Goal: Information Seeking & Learning: Understand process/instructions

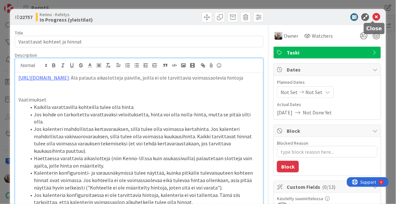
click at [372, 18] on icon at bounding box center [376, 17] width 8 height 8
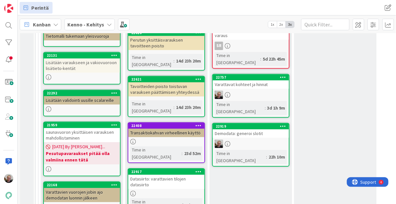
click at [249, 80] on div "Varattavat kohteet ja hinnat" at bounding box center [251, 84] width 76 height 8
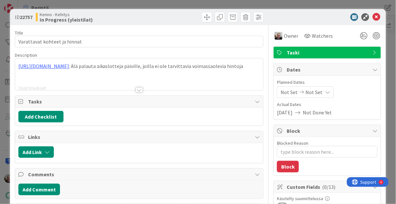
type textarea "x"
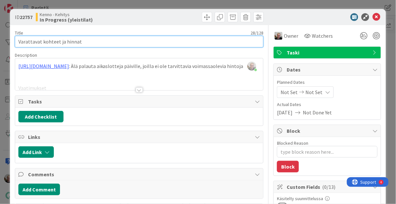
drag, startPoint x: 91, startPoint y: 41, endPoint x: 0, endPoint y: 59, distance: 92.9
click at [0, 59] on div "ID 22757 Kenno - Kehitys In Progress (yleistilat) Title 28 / 128 Varattavat koh…" at bounding box center [198, 102] width 396 height 204
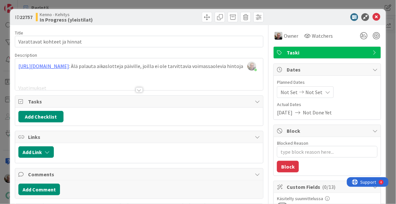
click at [75, 74] on div at bounding box center [139, 82] width 248 height 16
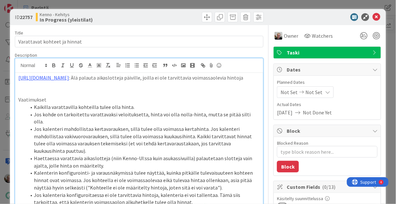
click at [72, 82] on p "[URL][DOMAIN_NAME] : Älä palauta aikaslotteja päiville, joilla ei ole tarvittav…" at bounding box center [139, 77] width 242 height 7
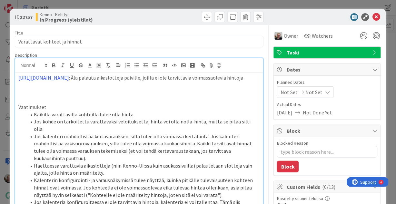
paste div
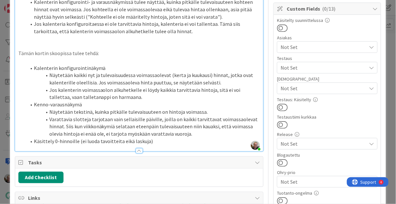
scroll to position [180, 0]
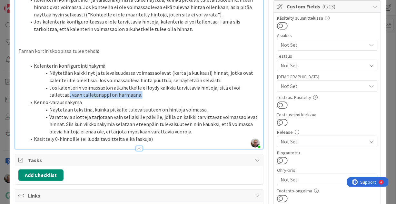
drag, startPoint x: 253, startPoint y: 97, endPoint x: 120, endPoint y: 101, distance: 132.1
click at [120, 99] on li "Jos kalenterin voimassaolon alkuhetkelle ei löydy kaikkia tarvittavia hintoja, …" at bounding box center [143, 91] width 234 height 14
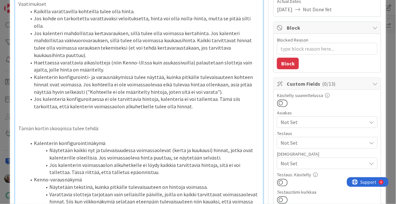
type textarea "x"
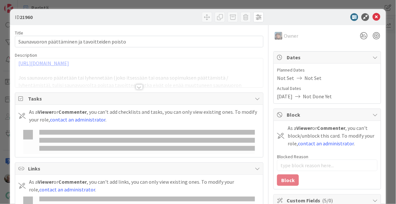
type input "19643"
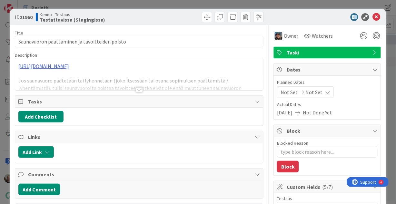
click at [76, 81] on div at bounding box center [139, 82] width 248 height 16
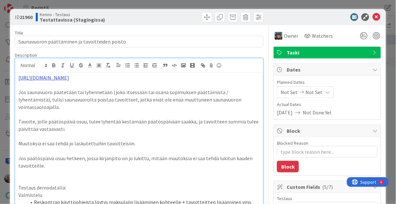
click at [60, 77] on link "https://github.com/pandiafi/kenno/pull/8141" at bounding box center [43, 77] width 51 height 6
click at [73, 89] on link "https://github.com/pandiafi/kenno/pull/8141" at bounding box center [51, 90] width 44 height 8
click at [125, 147] on p at bounding box center [139, 150] width 242 height 7
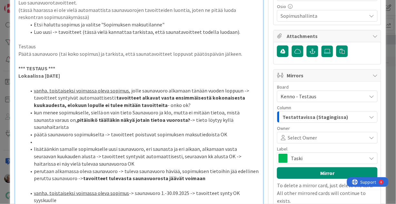
scroll to position [335, 0]
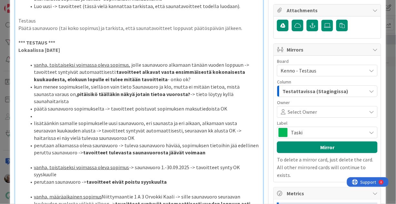
click at [107, 142] on li "perutaan alkamassa oleva saunavuoro -> tuleva saunavuoro häviää, sopimuksen tie…" at bounding box center [143, 149] width 234 height 14
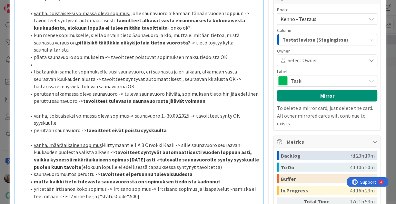
scroll to position [438, 0]
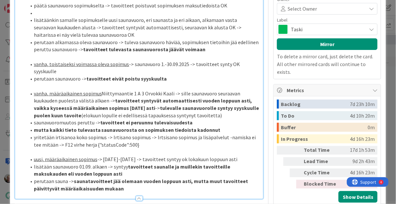
click at [133, 178] on strong "saunatavoitteet jää olemaan vuoden loppuun asti, mutta muut tavoitteet päivitty…" at bounding box center [141, 185] width 215 height 14
click at [87, 180] on strong "saunatavoitteet jää olemaan vuoden loppuun asti, mutta muut tavoitteet päivitty…" at bounding box center [141, 185] width 215 height 14
click at [104, 178] on strong "saunatavoitteet jää olemaan vuoden loppuun asti, mutta muut tavoitteet päivitty…" at bounding box center [141, 185] width 215 height 14
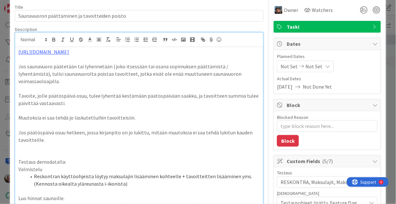
scroll to position [0, 0]
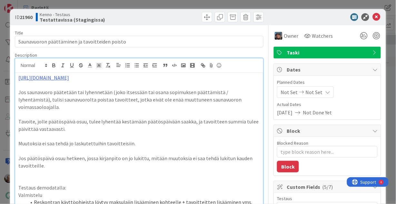
click at [86, 94] on p "Jos saunavuoro päätetään tai lyhennetään (joko itsessään tai osana sopimuksen p…" at bounding box center [139, 100] width 242 height 22
click at [68, 99] on p "Jos saunavuoro päätetään tai lyhennetään (joko itsessään tai osana sopimuksen p…" at bounding box center [139, 100] width 242 height 22
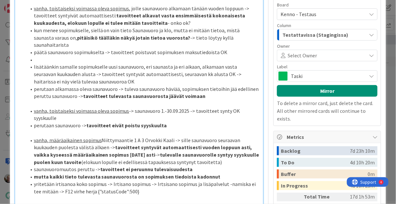
scroll to position [412, 0]
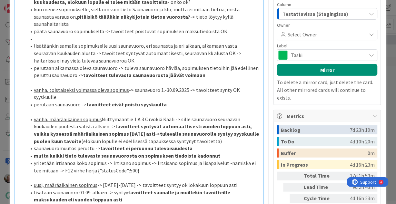
click at [130, 101] on strong "tavoitteet eivät poistu syyskuulta" at bounding box center [126, 104] width 81 height 6
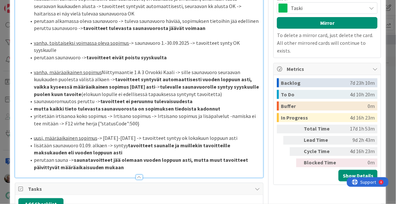
scroll to position [464, 0]
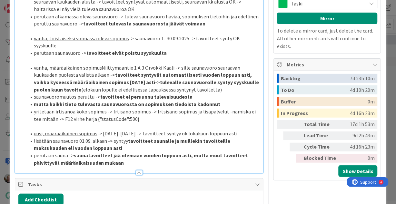
click at [127, 114] on li "yritetään irtisanoa koko sopimus -> Irtisano sopimus -> Irtsisano sopimus ja li…" at bounding box center [143, 115] width 234 height 14
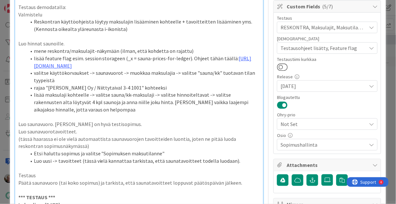
scroll to position [155, 0]
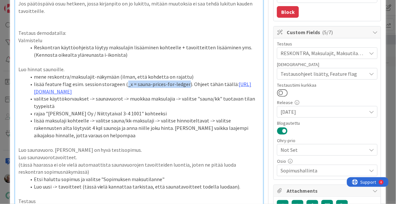
drag, startPoint x: 124, startPoint y: 76, endPoint x: 183, endPoint y: 77, distance: 59.3
click at [183, 81] on li "lisää feature flag esim. session storageen (_x = sauna-prices-for-ledger). Ohje…" at bounding box center [143, 88] width 234 height 14
copy li "_x = sauna-prices-for-ledger"
type textarea "x"
